Goal: Task Accomplishment & Management: Use online tool/utility

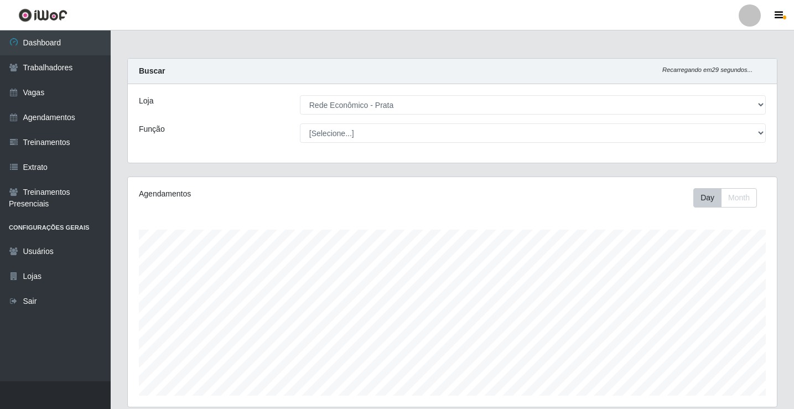
select select "192"
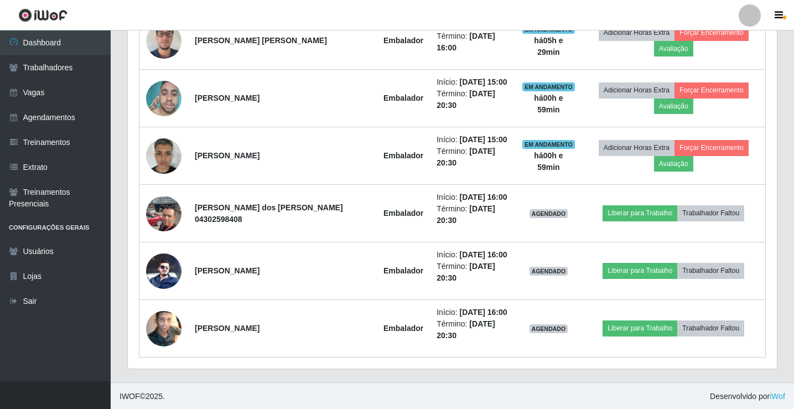
scroll to position [589, 0]
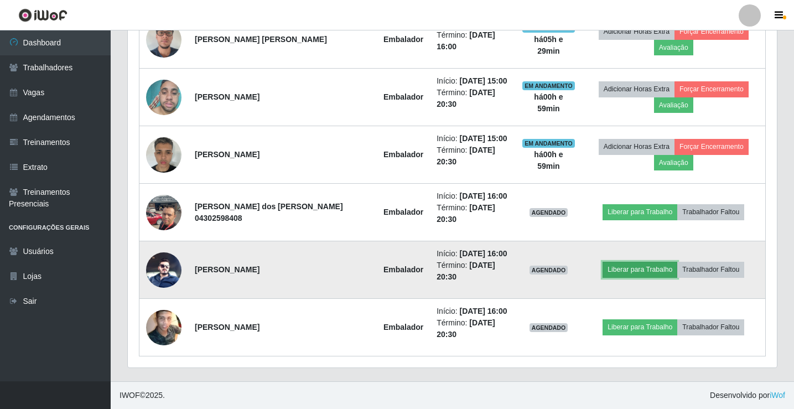
click at [631, 272] on button "Liberar para Trabalho" at bounding box center [639, 269] width 75 height 15
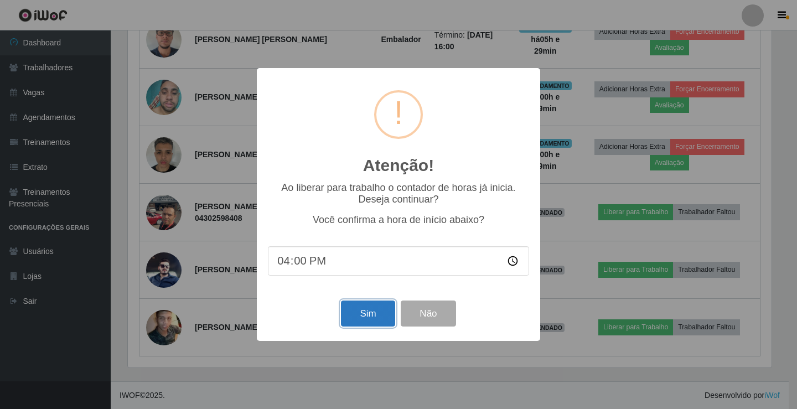
click at [378, 311] on button "Sim" at bounding box center [368, 313] width 54 height 26
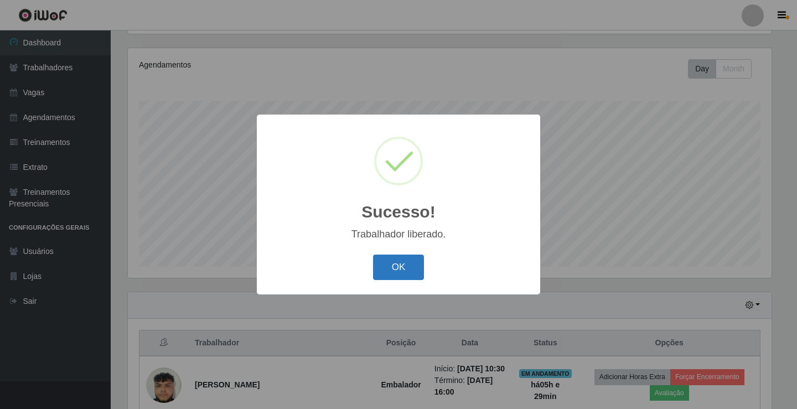
click at [388, 273] on button "OK" at bounding box center [398, 267] width 51 height 26
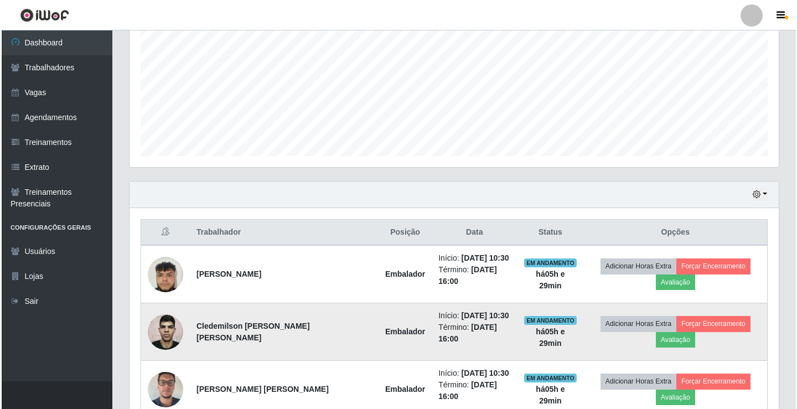
scroll to position [461, 0]
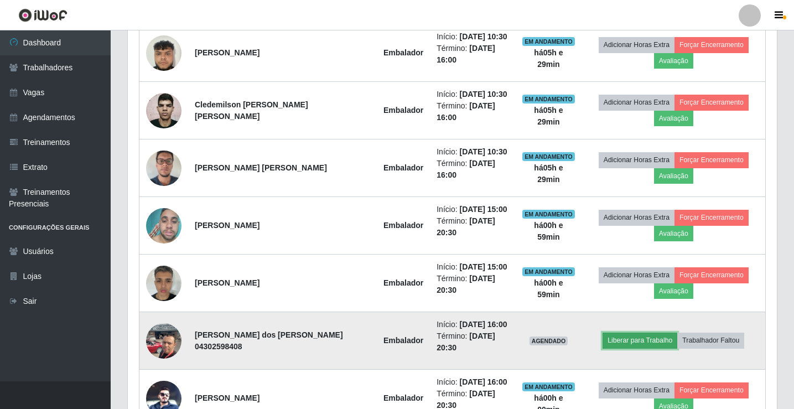
click at [639, 340] on button "Liberar para Trabalho" at bounding box center [639, 339] width 75 height 15
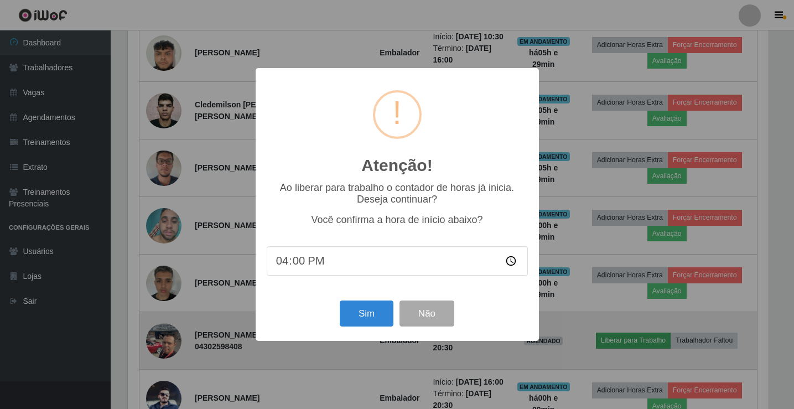
scroll to position [230, 643]
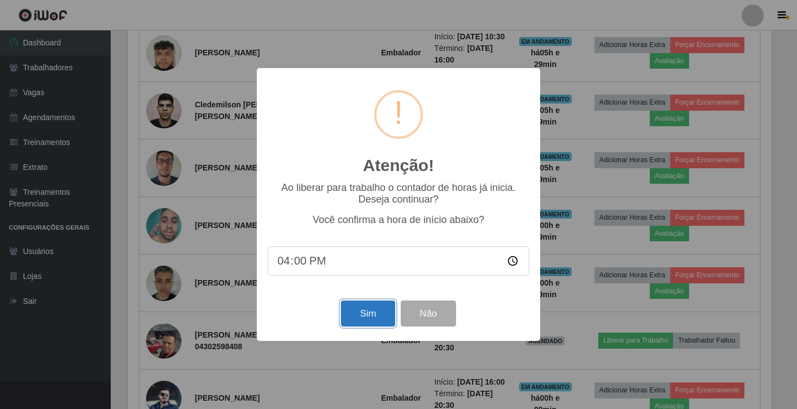
click at [352, 324] on button "Sim" at bounding box center [368, 313] width 54 height 26
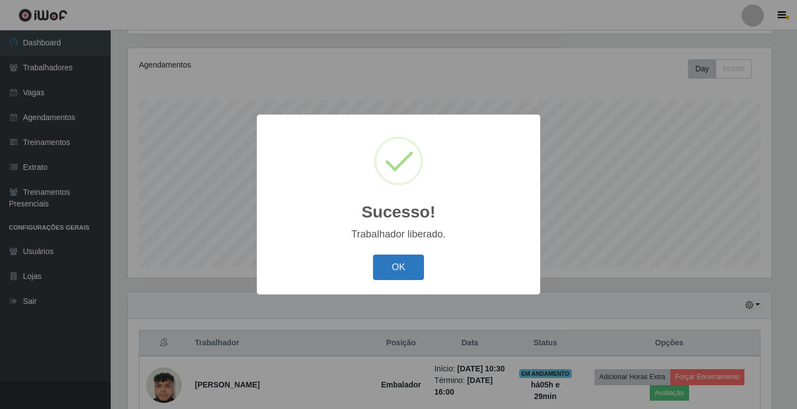
click at [397, 266] on button "OK" at bounding box center [398, 267] width 51 height 26
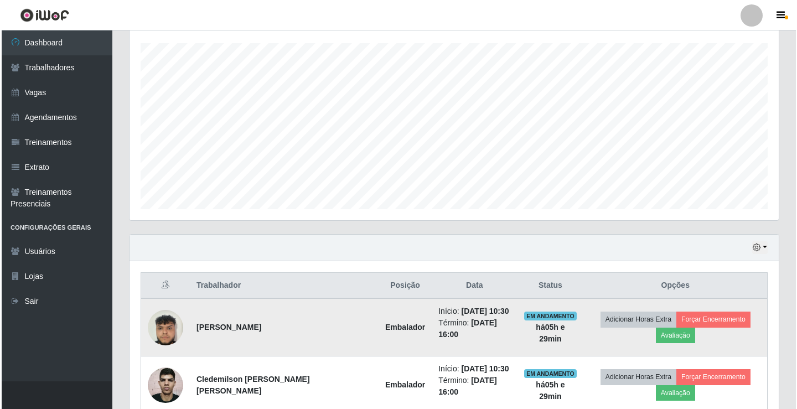
scroll to position [240, 0]
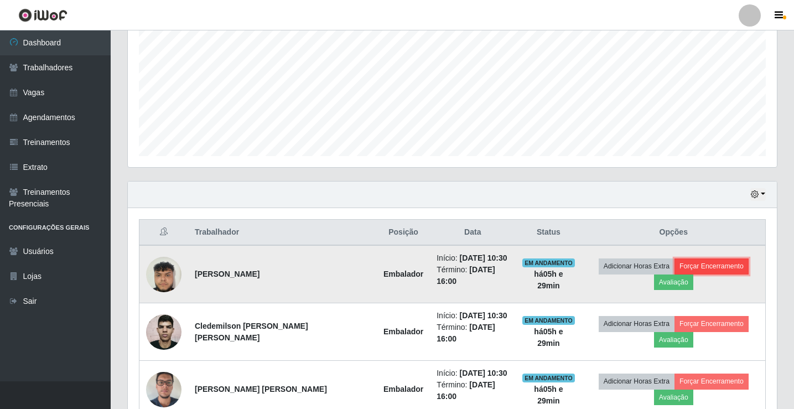
click at [694, 266] on button "Forçar Encerramento" at bounding box center [711, 265] width 74 height 15
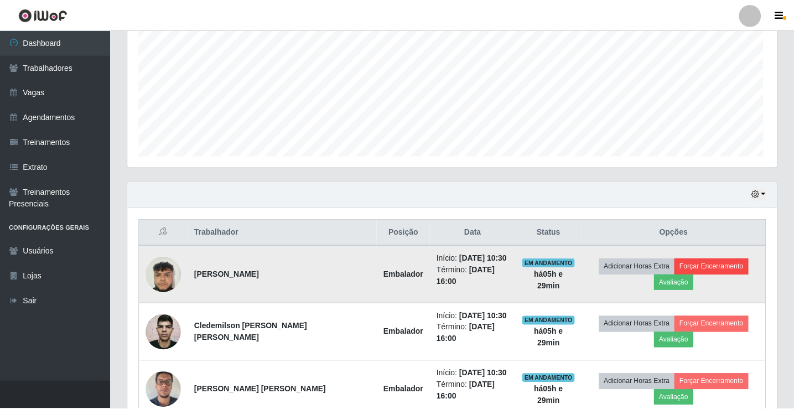
scroll to position [230, 643]
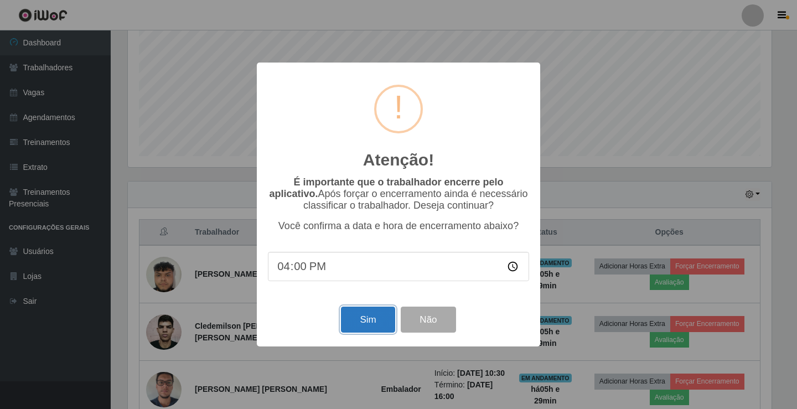
click at [357, 328] on button "Sim" at bounding box center [368, 319] width 54 height 26
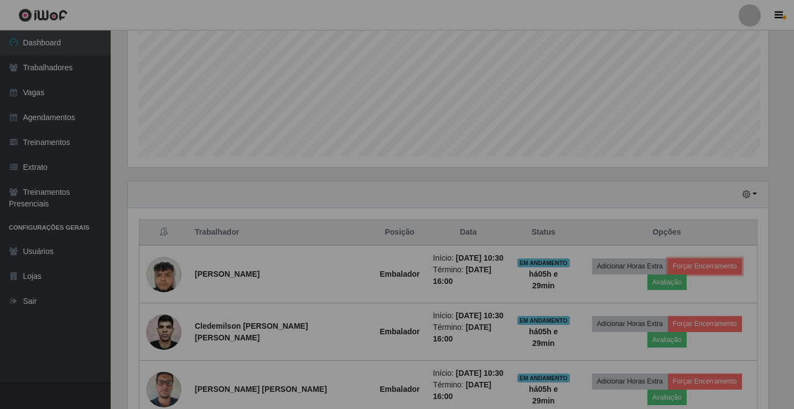
scroll to position [0, 0]
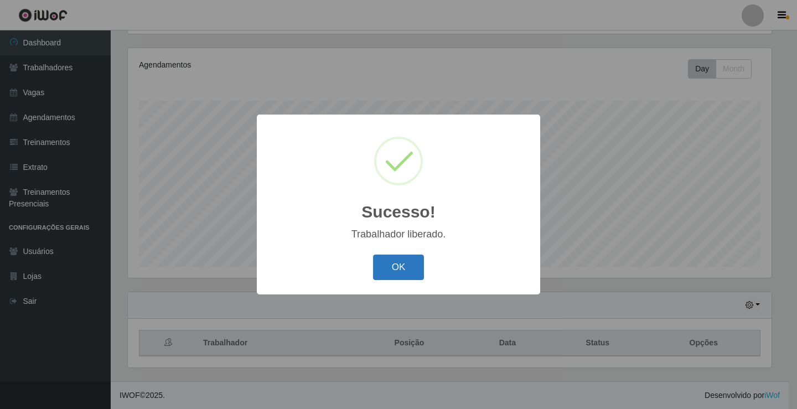
click at [399, 267] on button "OK" at bounding box center [398, 267] width 51 height 26
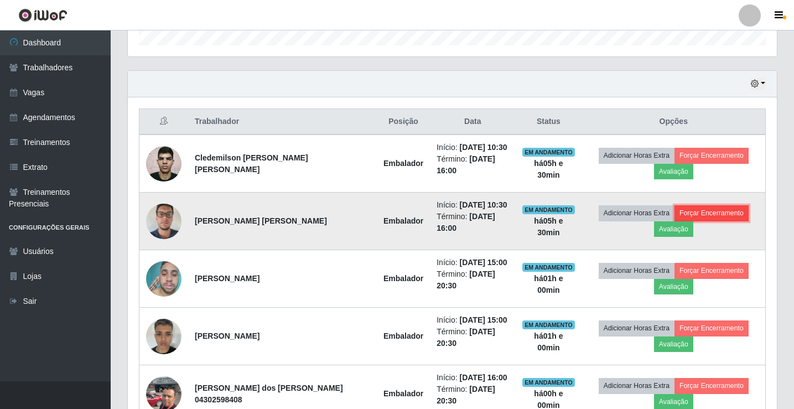
click at [729, 213] on button "Forçar Encerramento" at bounding box center [711, 212] width 74 height 15
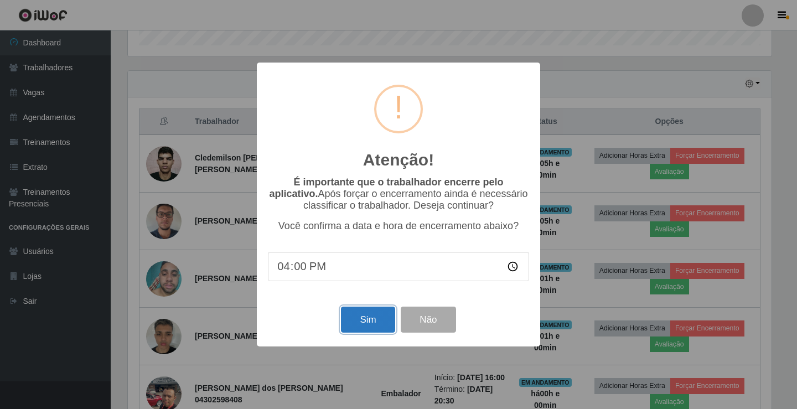
click at [353, 332] on button "Sim" at bounding box center [368, 319] width 54 height 26
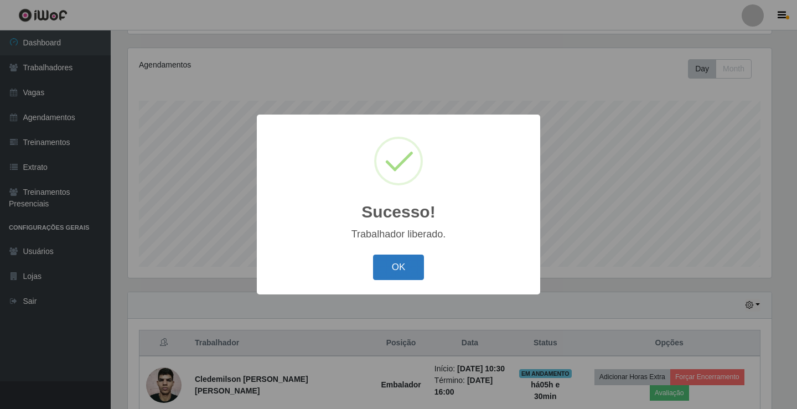
drag, startPoint x: 393, startPoint y: 272, endPoint x: 378, endPoint y: 266, distance: 15.9
click at [393, 272] on button "OK" at bounding box center [398, 267] width 51 height 26
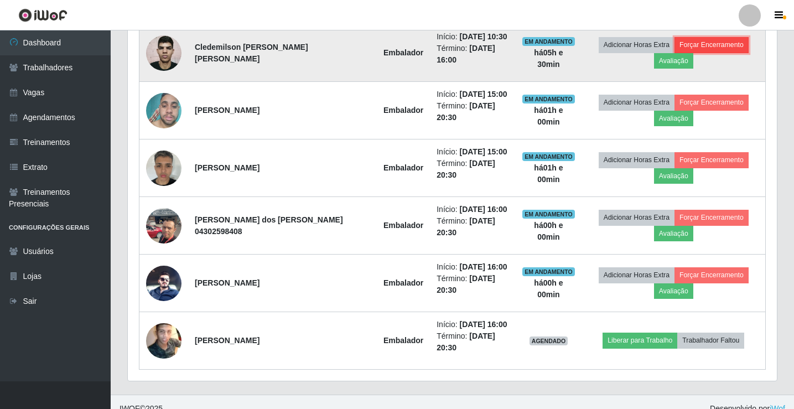
click at [709, 46] on button "Forçar Encerramento" at bounding box center [711, 44] width 74 height 15
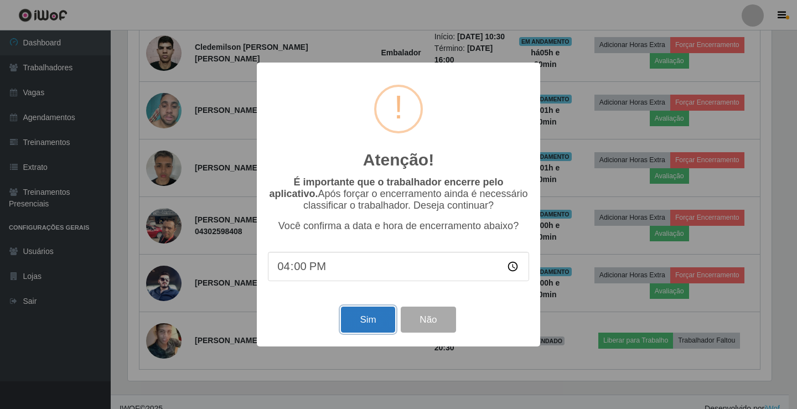
click at [384, 332] on button "Sim" at bounding box center [368, 319] width 54 height 26
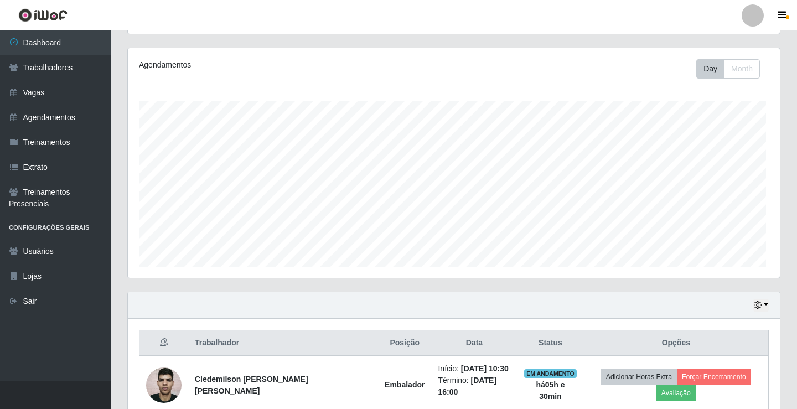
scroll to position [552920, 552506]
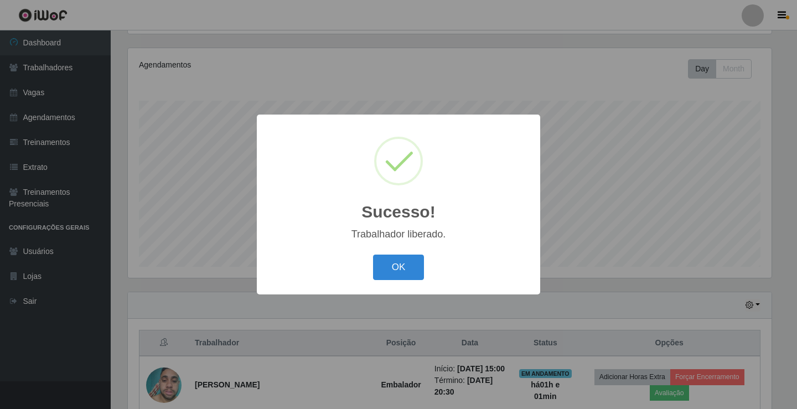
click at [373, 254] on button "OK" at bounding box center [398, 267] width 51 height 26
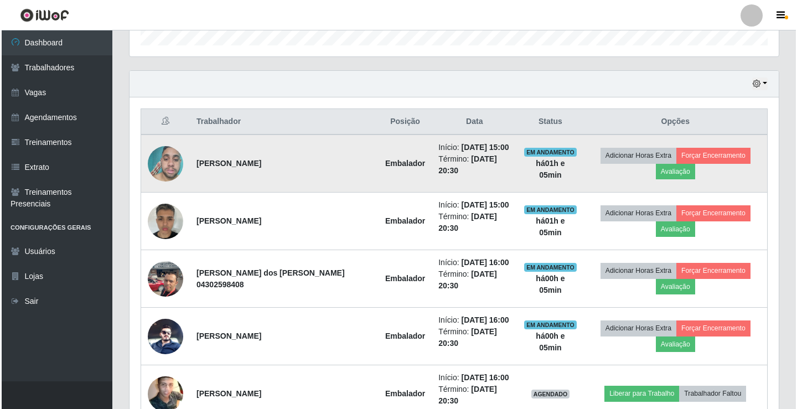
scroll to position [417, 0]
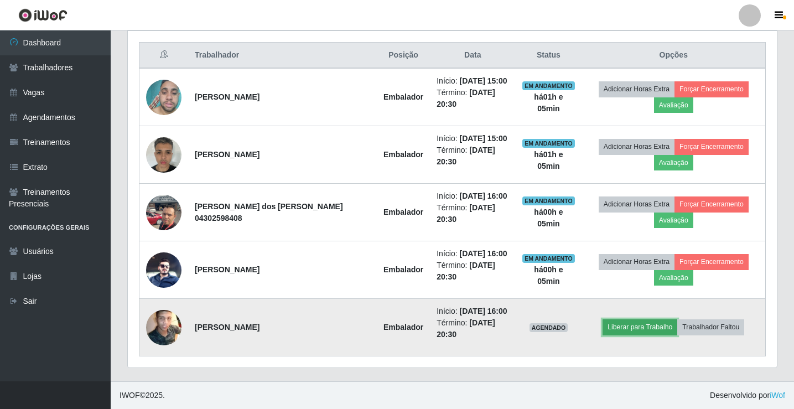
click at [648, 324] on button "Liberar para Trabalho" at bounding box center [639, 326] width 75 height 15
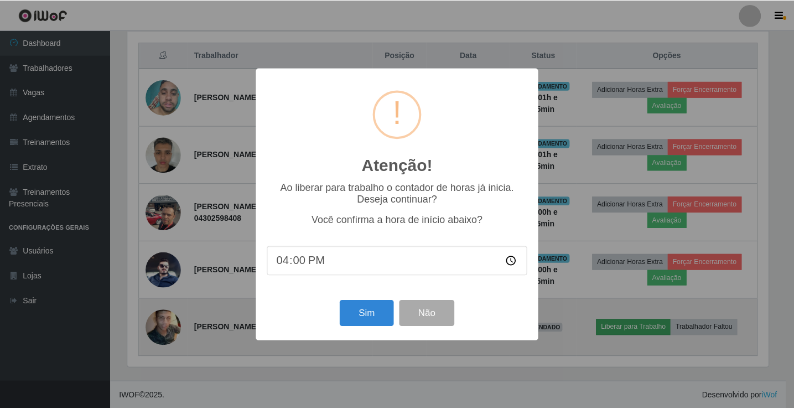
scroll to position [230, 643]
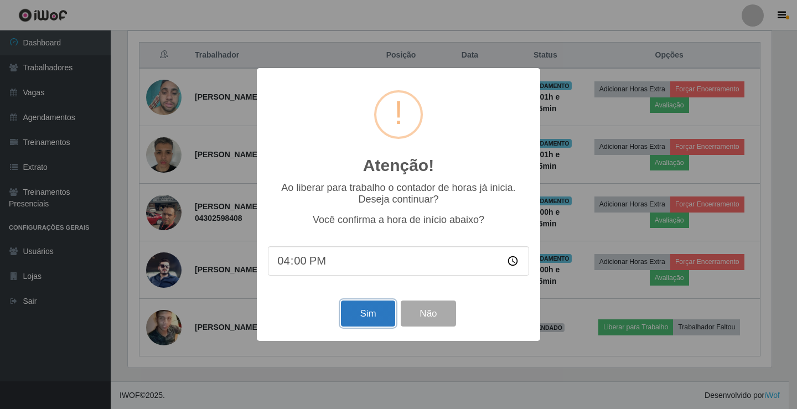
click at [368, 322] on button "Sim" at bounding box center [368, 313] width 54 height 26
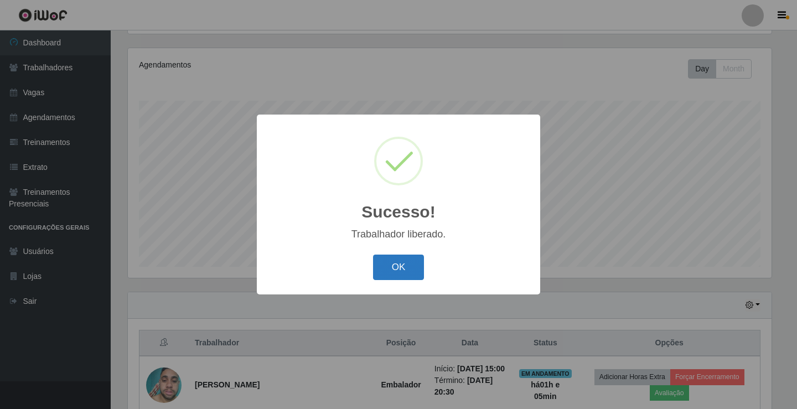
click at [395, 265] on button "OK" at bounding box center [398, 267] width 51 height 26
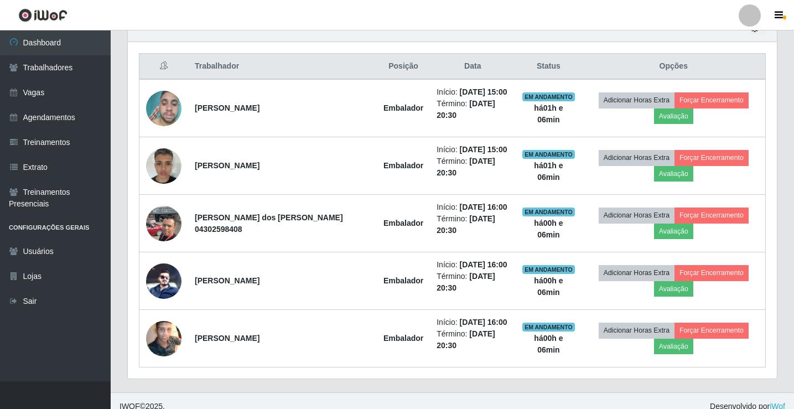
scroll to position [417, 0]
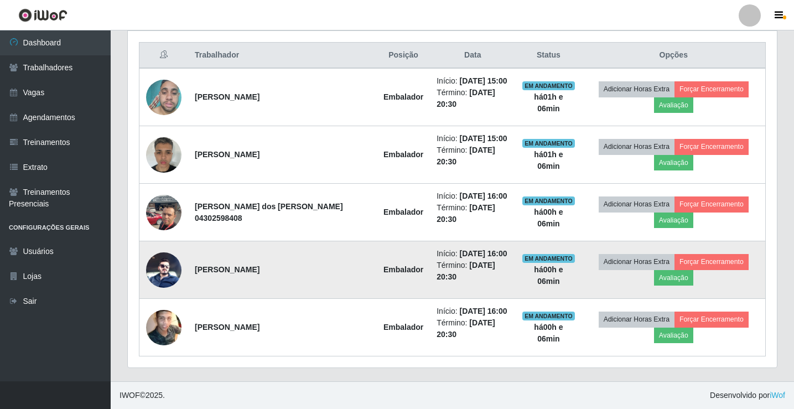
click at [161, 272] on img at bounding box center [163, 269] width 35 height 35
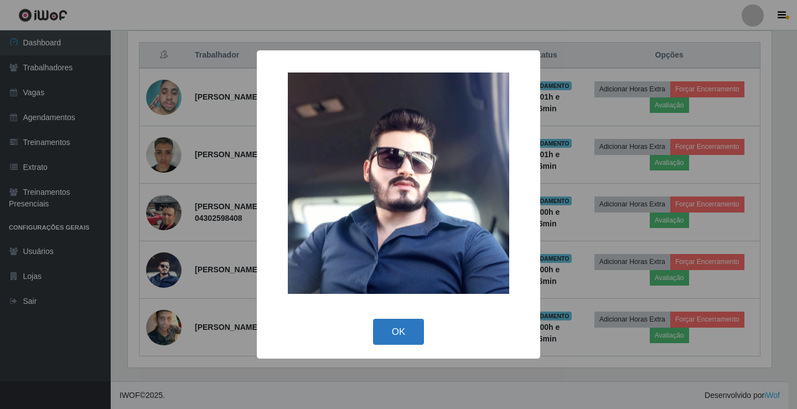
click at [379, 332] on button "OK" at bounding box center [398, 332] width 51 height 26
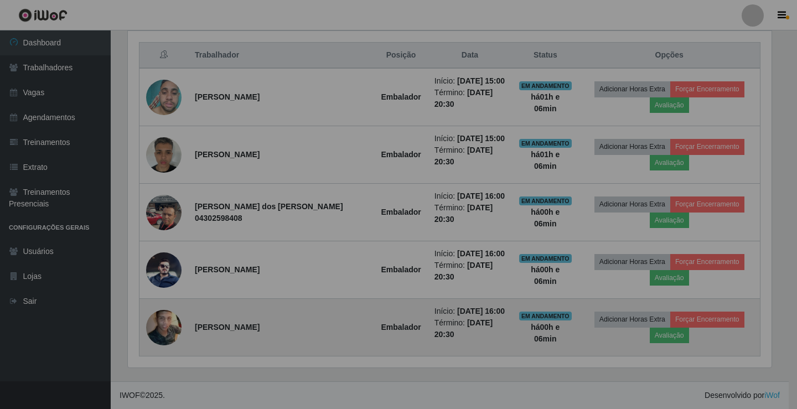
scroll to position [230, 649]
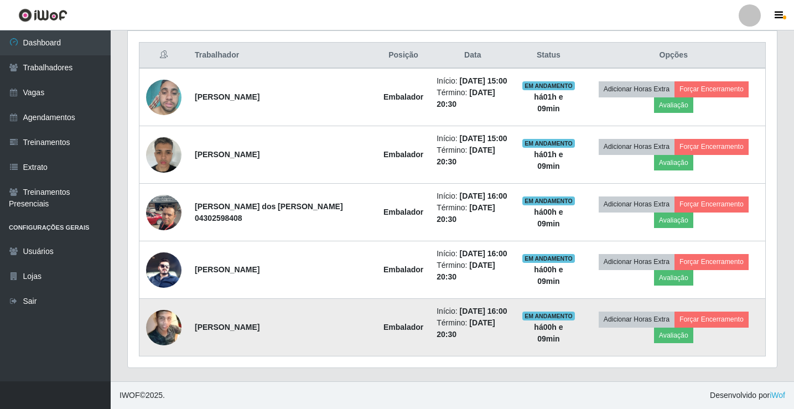
click at [174, 331] on img at bounding box center [163, 327] width 35 height 44
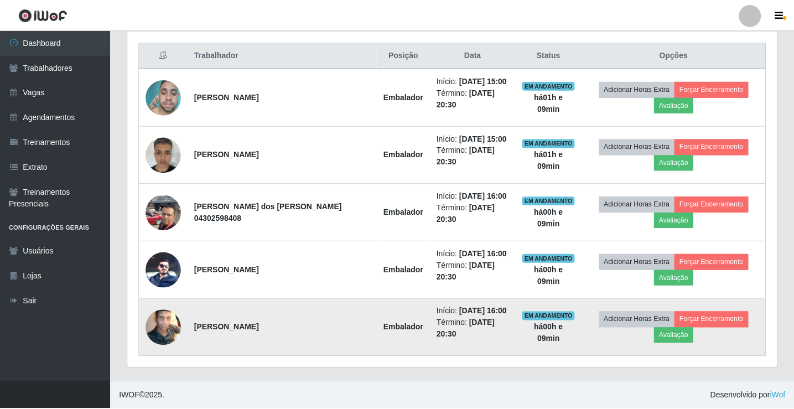
scroll to position [230, 643]
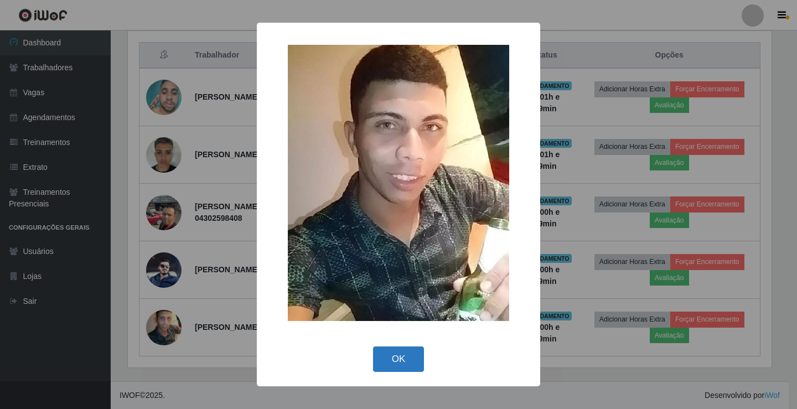
click at [390, 362] on button "OK" at bounding box center [398, 359] width 51 height 26
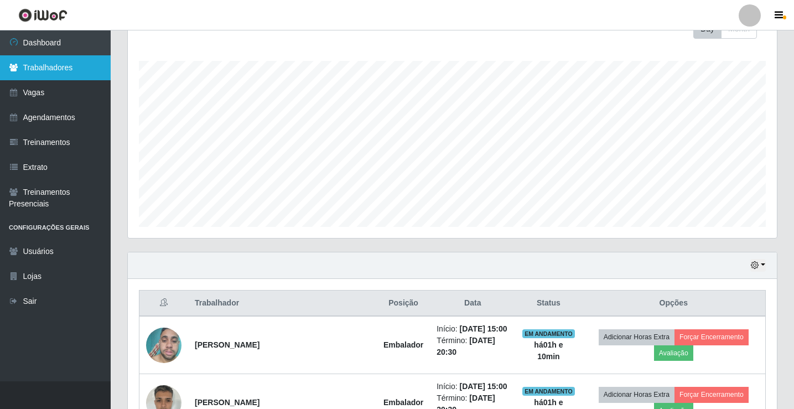
scroll to position [29, 0]
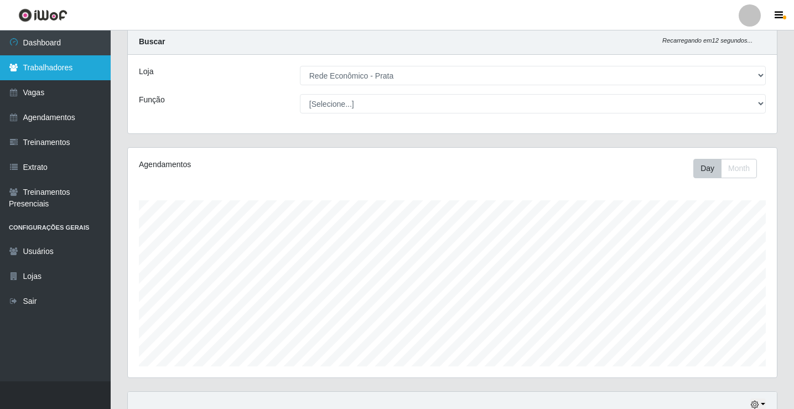
click at [55, 70] on link "Trabalhadores" at bounding box center [55, 67] width 111 height 25
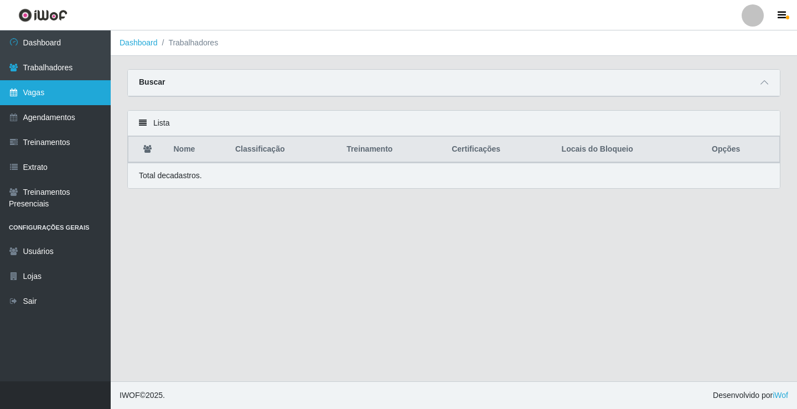
click at [22, 97] on link "Vagas" at bounding box center [55, 92] width 111 height 25
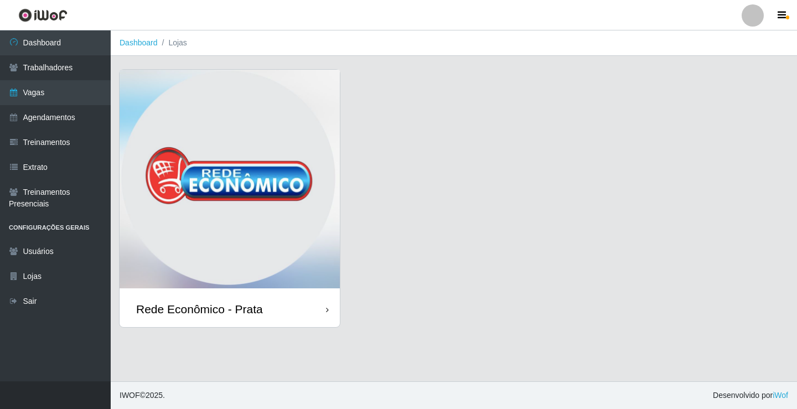
click at [274, 310] on div "Rede Econômico - Prata" at bounding box center [229, 309] width 220 height 36
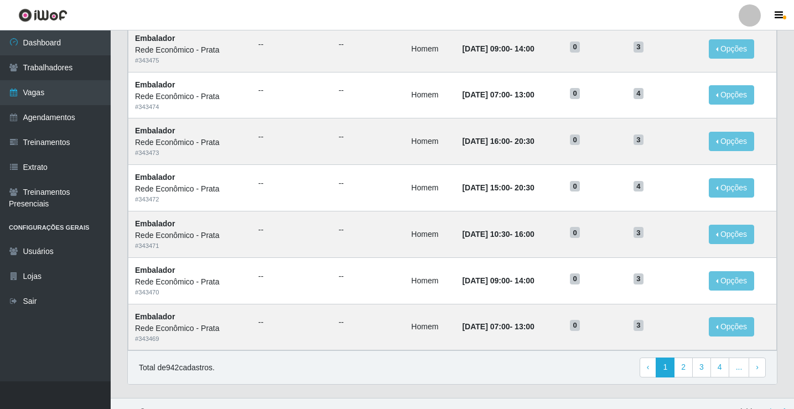
scroll to position [529, 0]
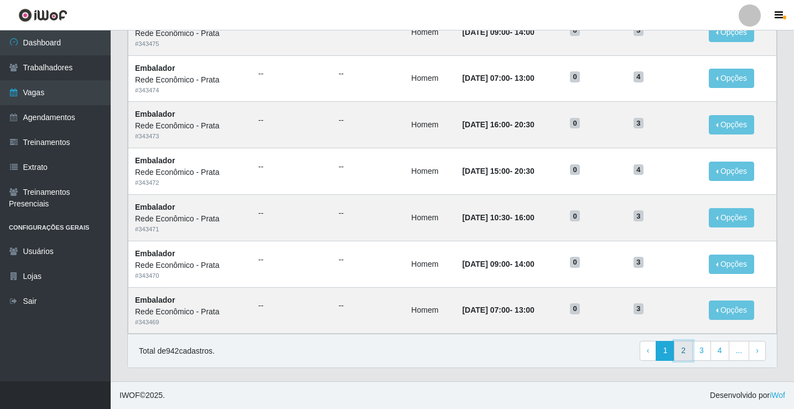
click at [685, 353] on link "2" at bounding box center [683, 351] width 19 height 20
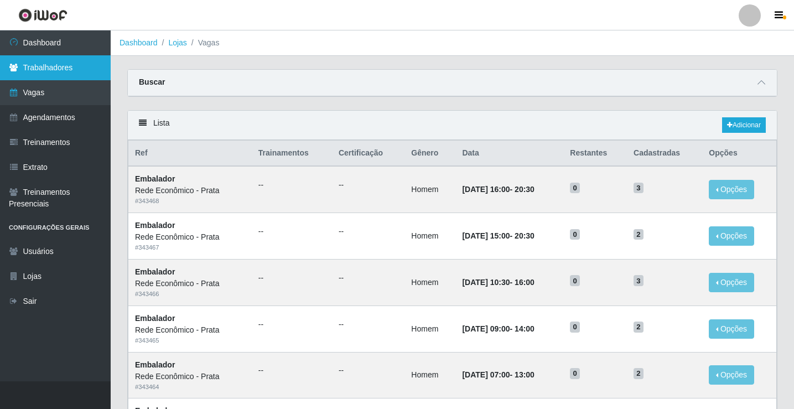
click at [65, 74] on link "Trabalhadores" at bounding box center [55, 67] width 111 height 25
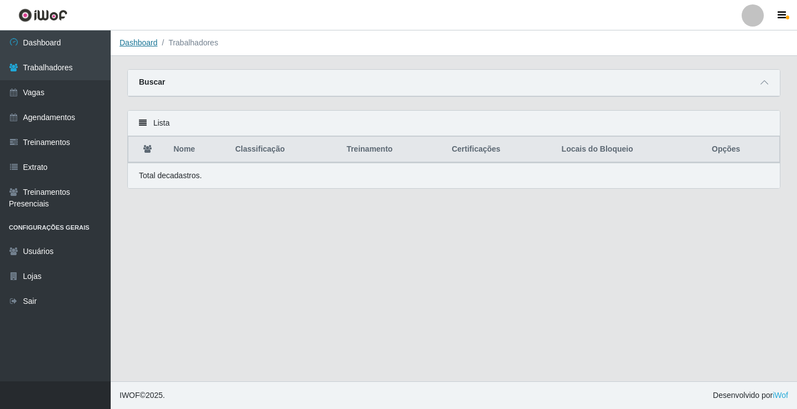
click at [141, 42] on link "Dashboard" at bounding box center [138, 42] width 38 height 9
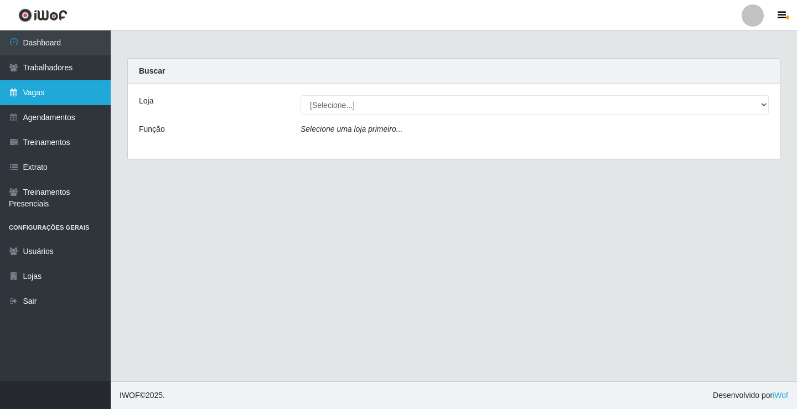
click at [48, 96] on link "Vagas" at bounding box center [55, 92] width 111 height 25
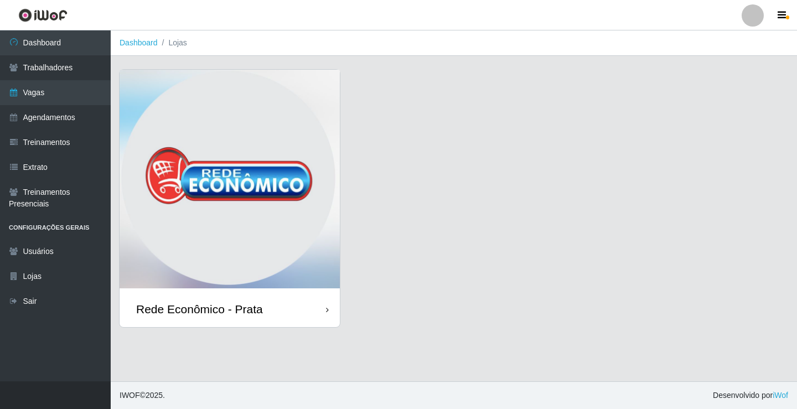
click at [257, 308] on div "Rede Econômico - Prata" at bounding box center [199, 309] width 127 height 14
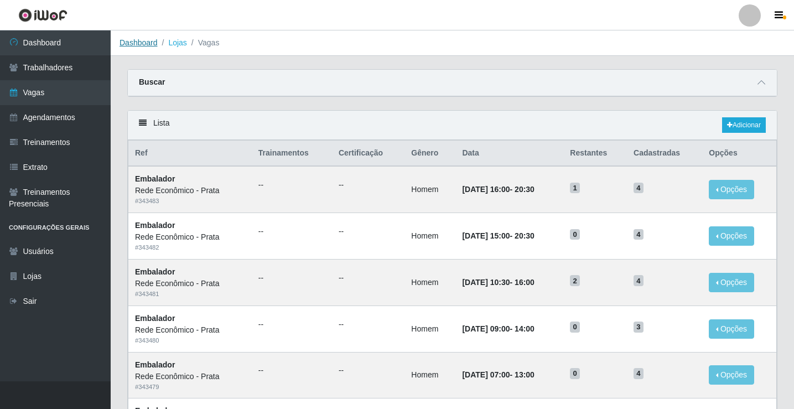
click at [128, 43] on link "Dashboard" at bounding box center [138, 42] width 38 height 9
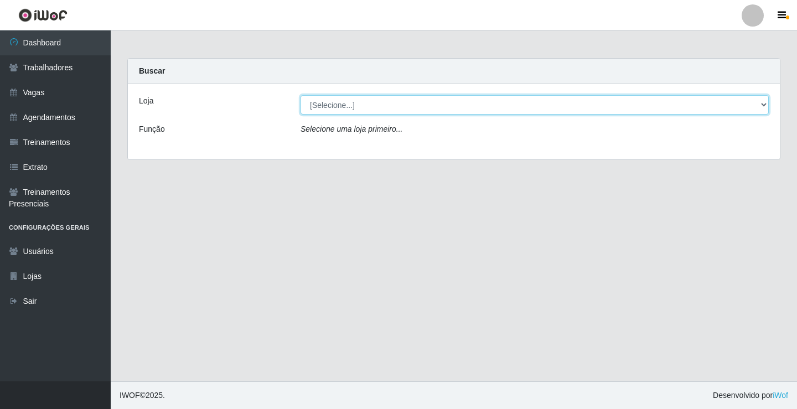
click at [337, 106] on select "[Selecione...] Rede Econômico - Prata" at bounding box center [534, 104] width 468 height 19
select select "192"
click at [300, 95] on select "[Selecione...] Rede Econômico - Prata" at bounding box center [534, 104] width 468 height 19
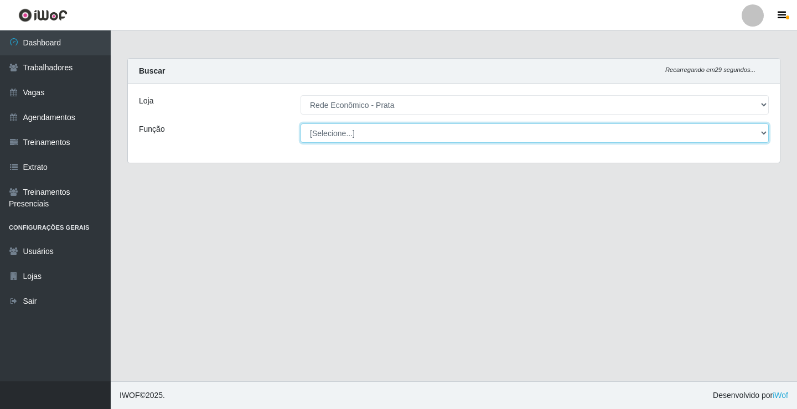
click at [332, 132] on select "[Selecione...] ASG ASG + ASG ++ Embalador Embalador + Embalador ++ Operador de …" at bounding box center [534, 132] width 468 height 19
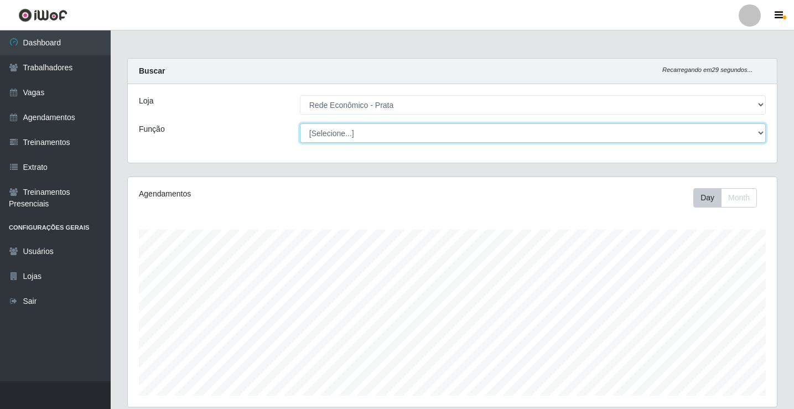
scroll to position [230, 649]
select select "1"
click at [300, 123] on select "[Selecione...] ASG ASG + ASG ++ Embalador Embalador + Embalador ++ Operador de …" at bounding box center [533, 132] width 466 height 19
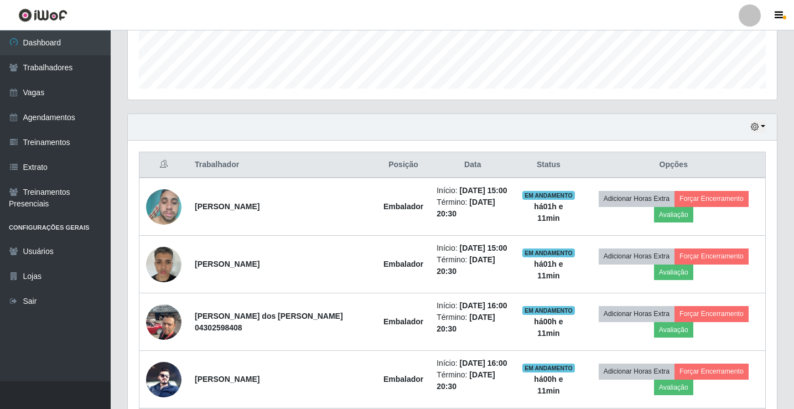
scroll to position [306, 0]
